Goal: Task Accomplishment & Management: Manage account settings

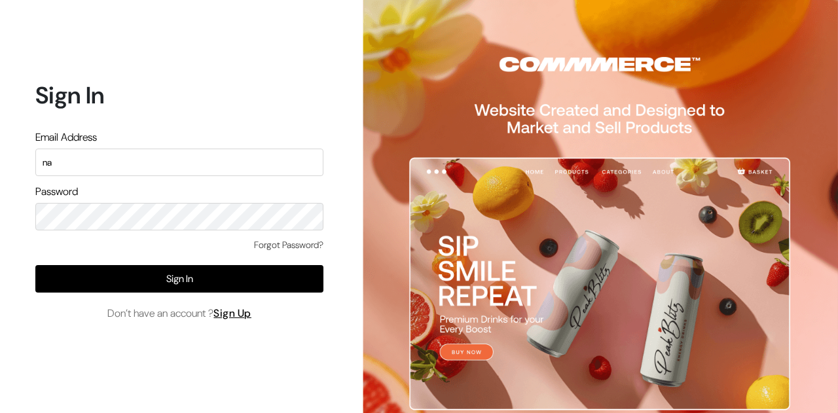
type input "n"
type input "[EMAIL_ADDRESS][DOMAIN_NAME]"
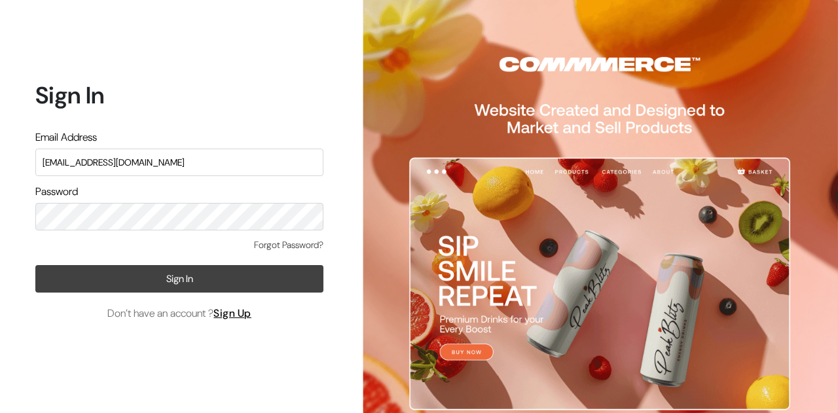
click at [142, 277] on button "Sign In" at bounding box center [179, 279] width 288 height 28
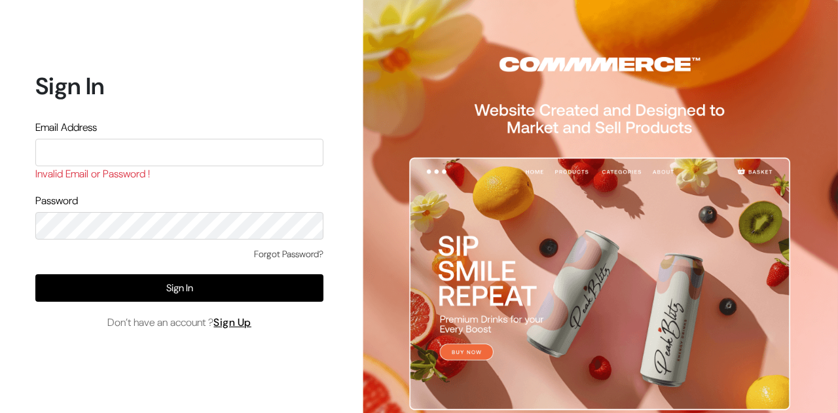
click at [166, 157] on input "text" at bounding box center [179, 153] width 288 height 28
type input "[EMAIL_ADDRESS][DOMAIN_NAME]"
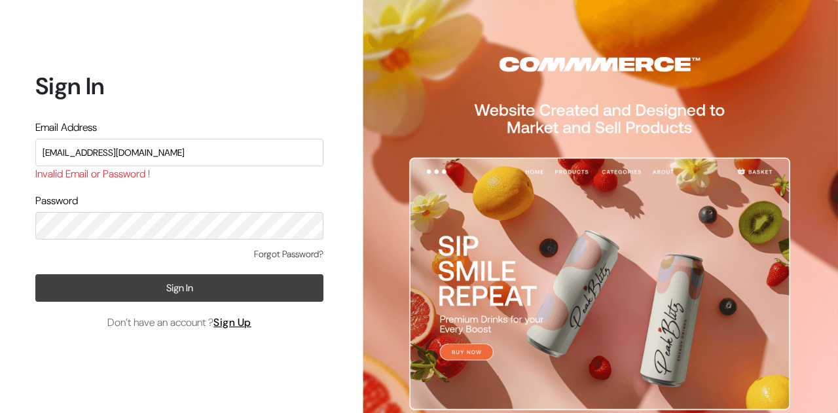
click at [166, 282] on button "Sign In" at bounding box center [179, 288] width 288 height 28
